Goal: Find contact information: Find contact information

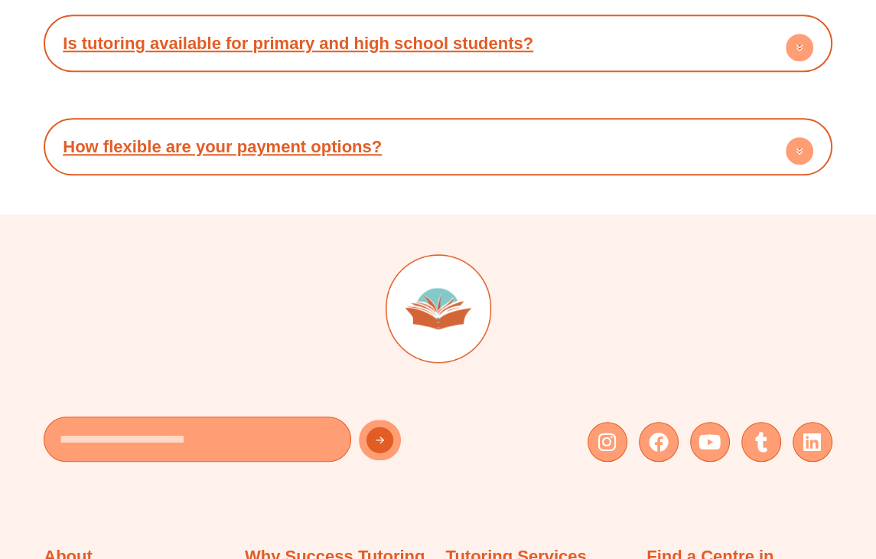
scroll to position [9872, 0]
click at [649, 432] on icon at bounding box center [659, 442] width 20 height 20
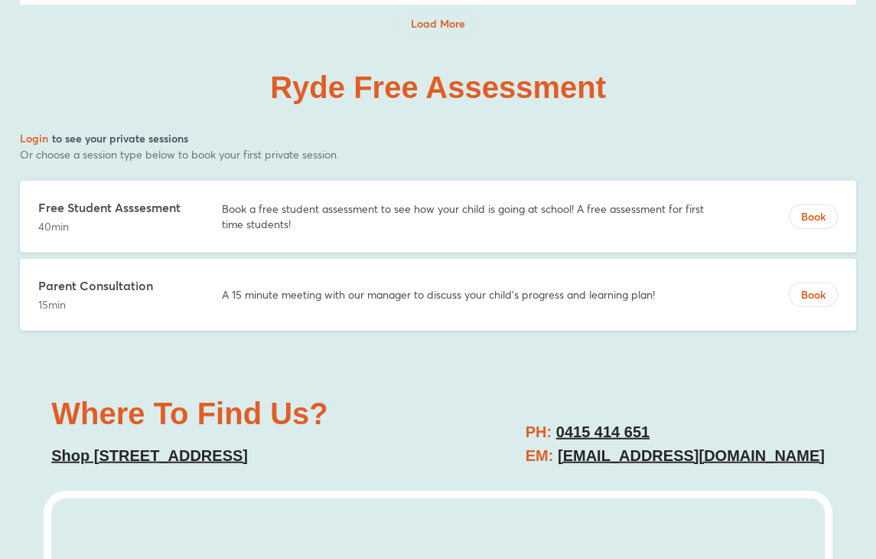
scroll to position [6983, 0]
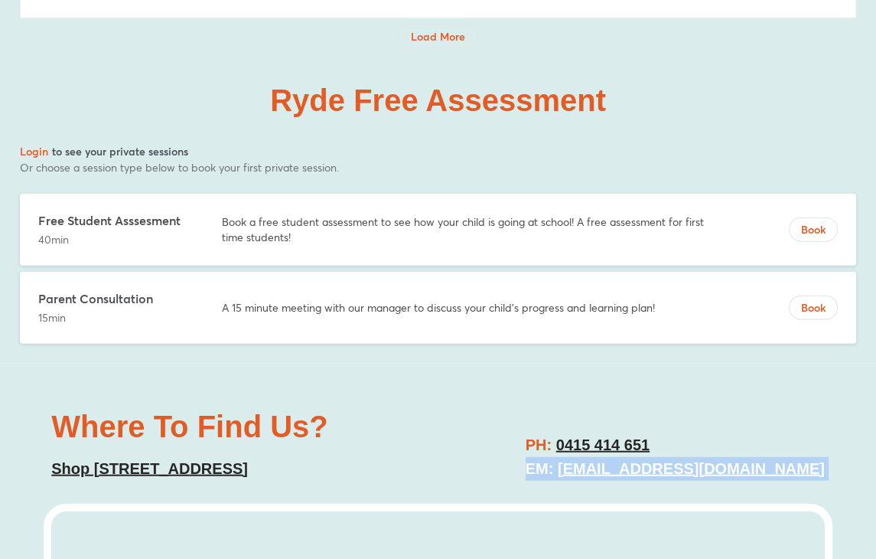
copy div "EM: ryde@successtutoring.com.au"
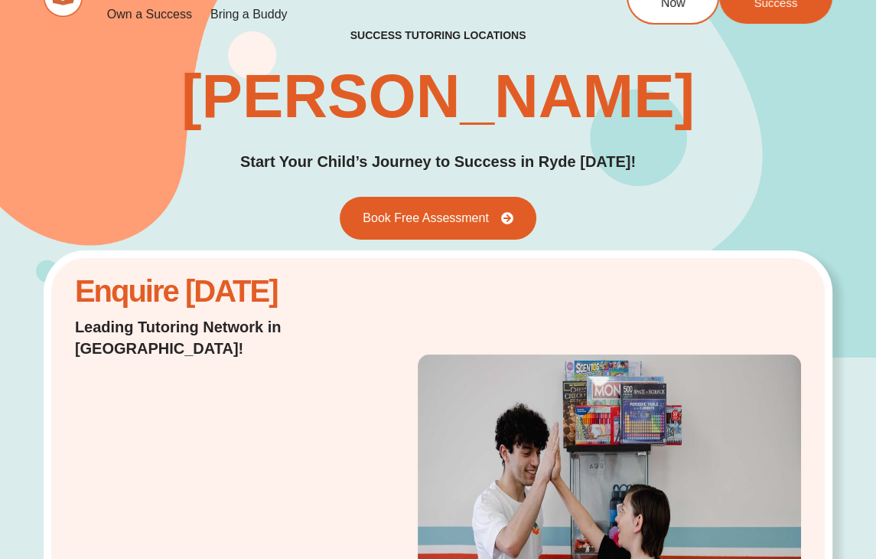
scroll to position [0, 0]
